Goal: Task Accomplishment & Management: Use online tool/utility

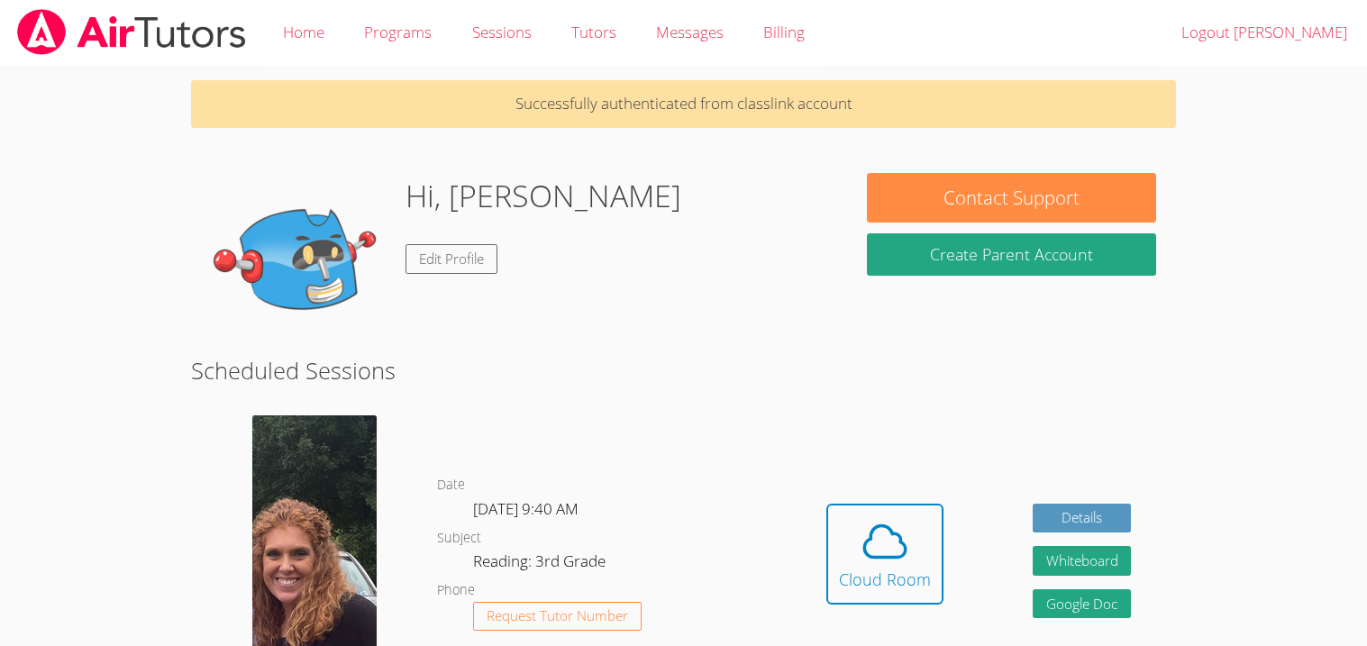
scroll to position [61, 0]
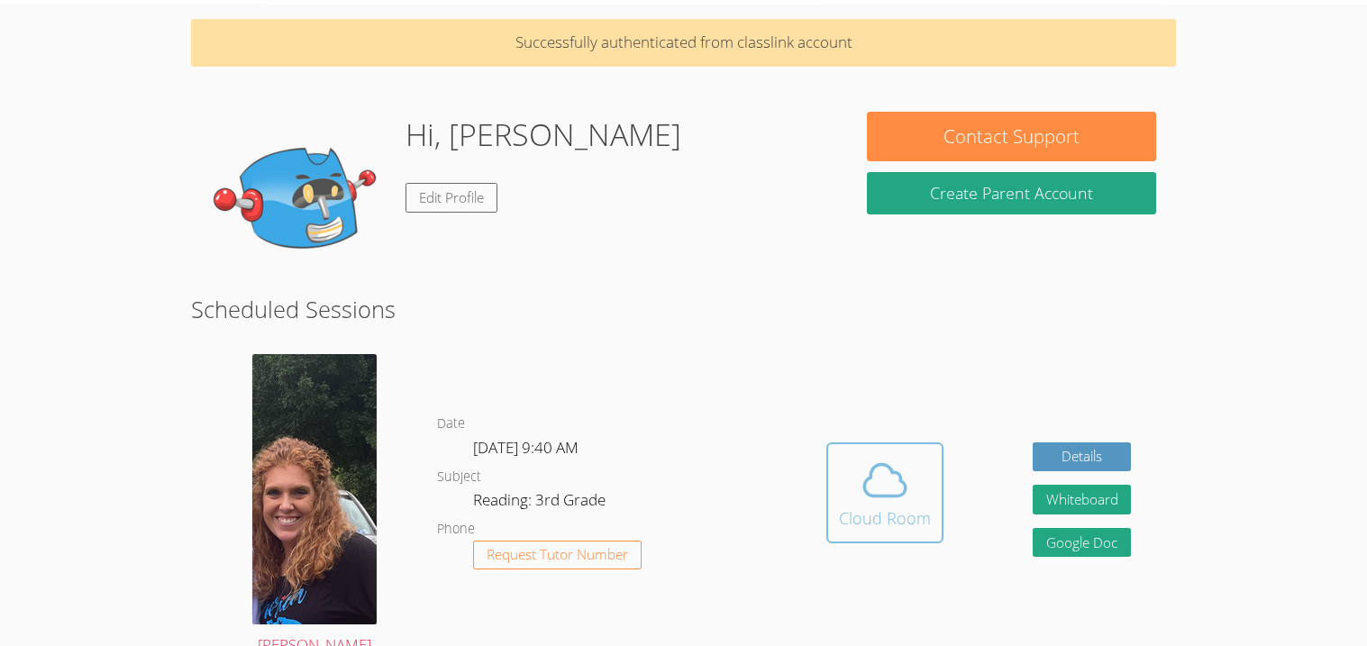
click at [902, 499] on icon at bounding box center [885, 480] width 50 height 50
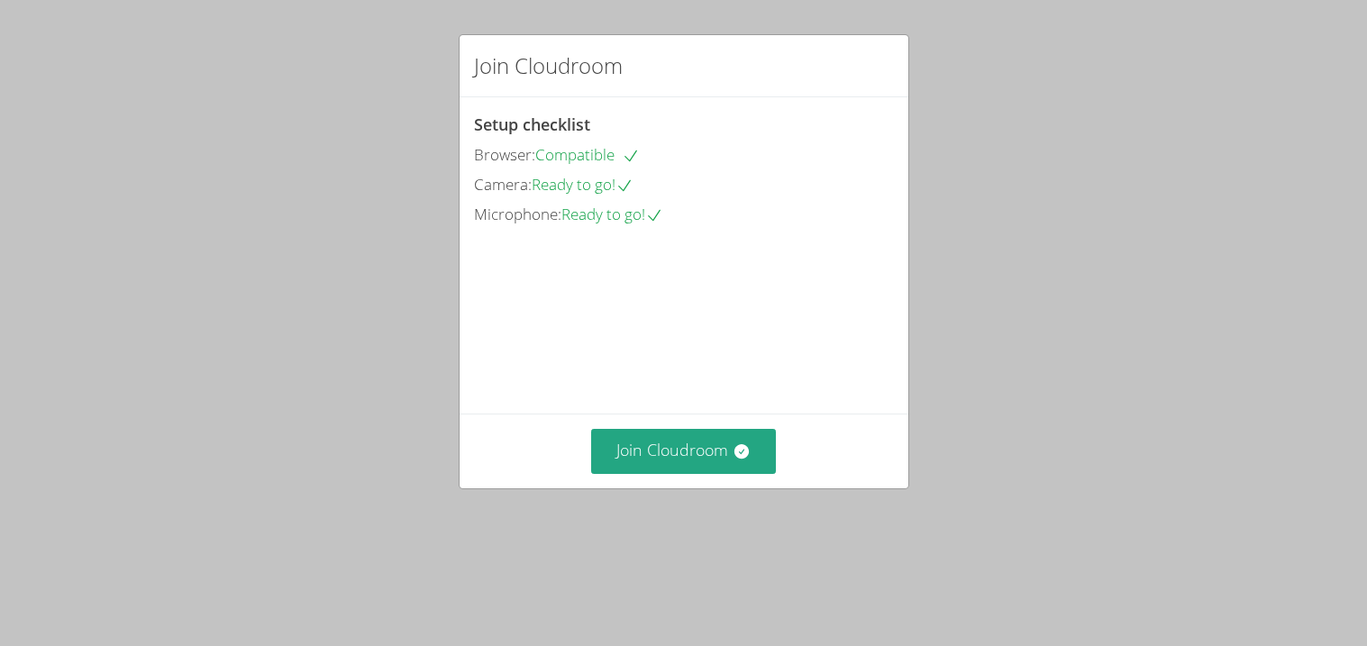
click at [627, 486] on div "Join Cloudroom" at bounding box center [684, 451] width 449 height 74
click at [628, 473] on button "Join Cloudroom" at bounding box center [683, 451] width 185 height 44
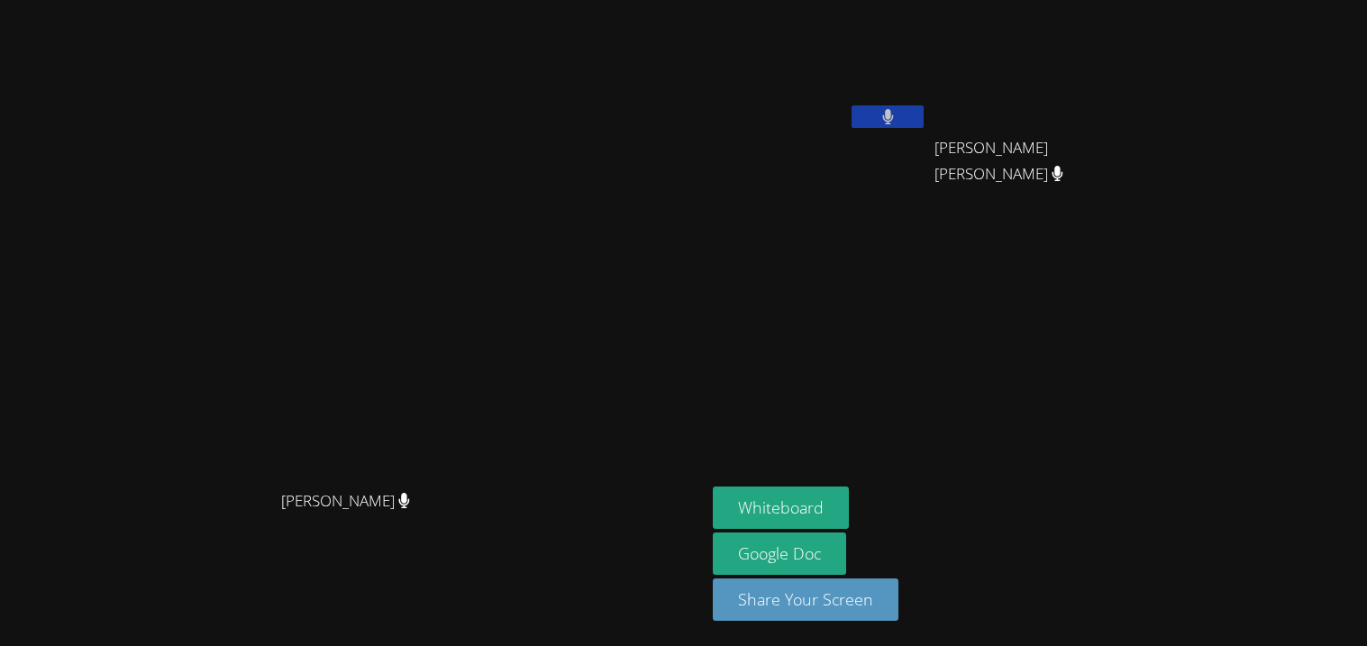
click at [927, 103] on video at bounding box center [820, 67] width 214 height 121
click at [924, 116] on button at bounding box center [887, 116] width 72 height 23
click at [924, 128] on div at bounding box center [887, 118] width 72 height 27
click at [924, 119] on button at bounding box center [887, 116] width 72 height 23
click at [851, 105] on button at bounding box center [887, 116] width 72 height 23
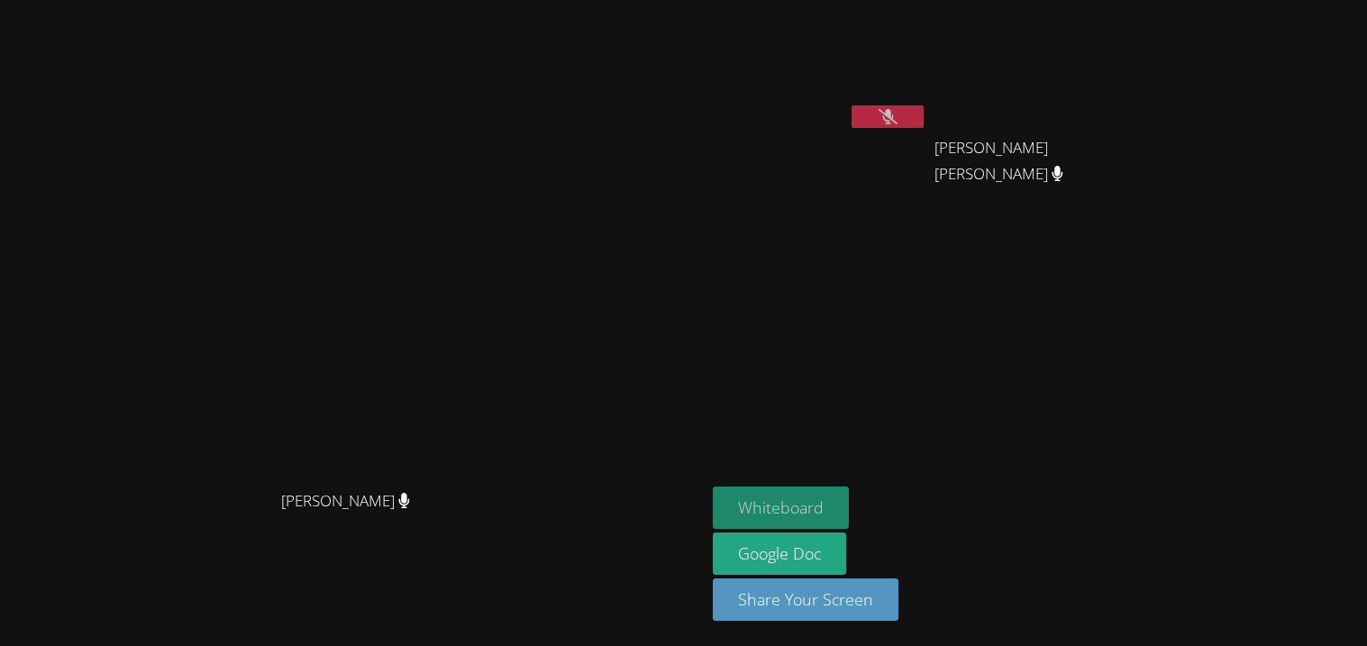
click at [851, 105] on button at bounding box center [887, 116] width 72 height 23
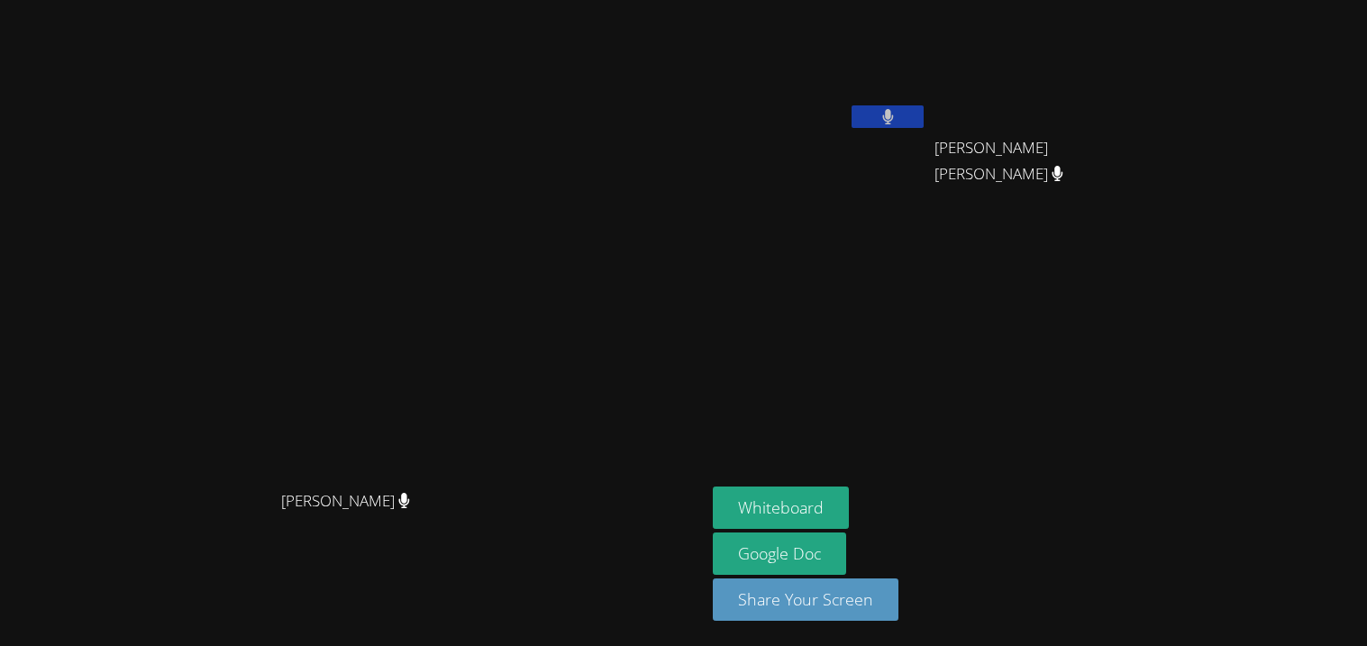
click at [851, 105] on button at bounding box center [887, 116] width 72 height 23
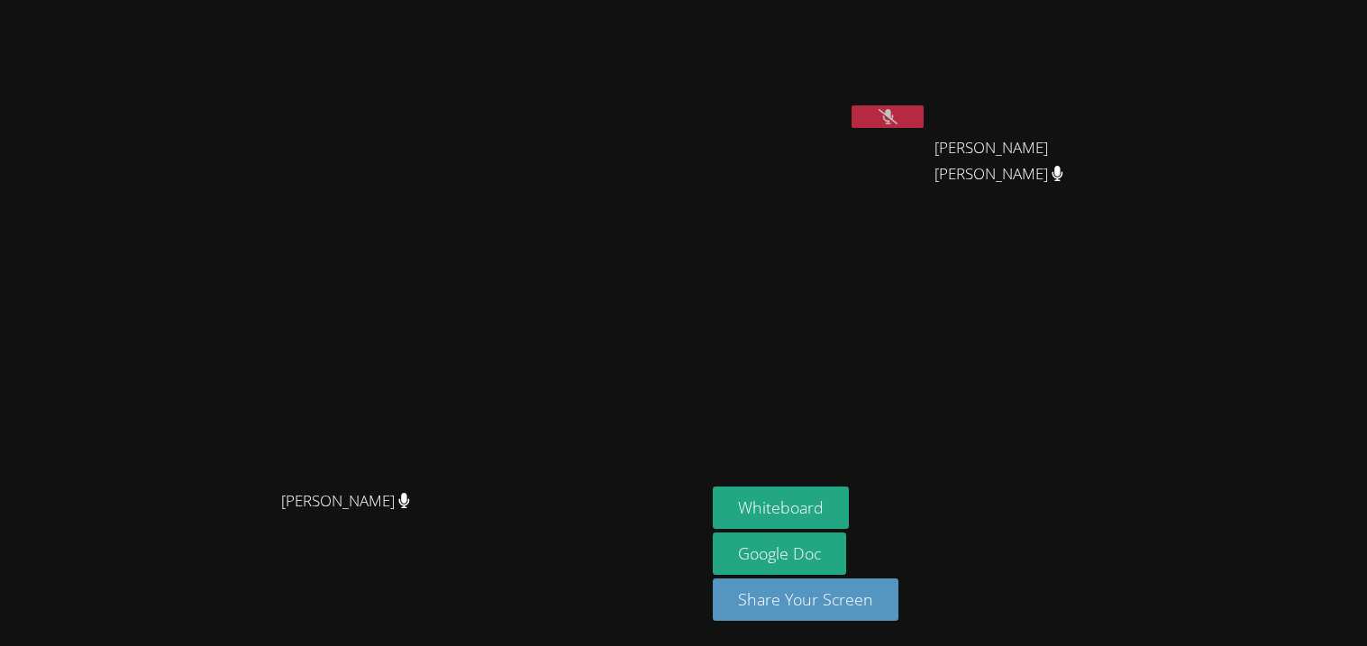
click at [851, 105] on button at bounding box center [887, 116] width 72 height 23
click at [849, 507] on button "Whiteboard" at bounding box center [781, 508] width 136 height 42
click at [713, 487] on button "Whiteboard" at bounding box center [781, 508] width 136 height 42
